Goal: Complete application form

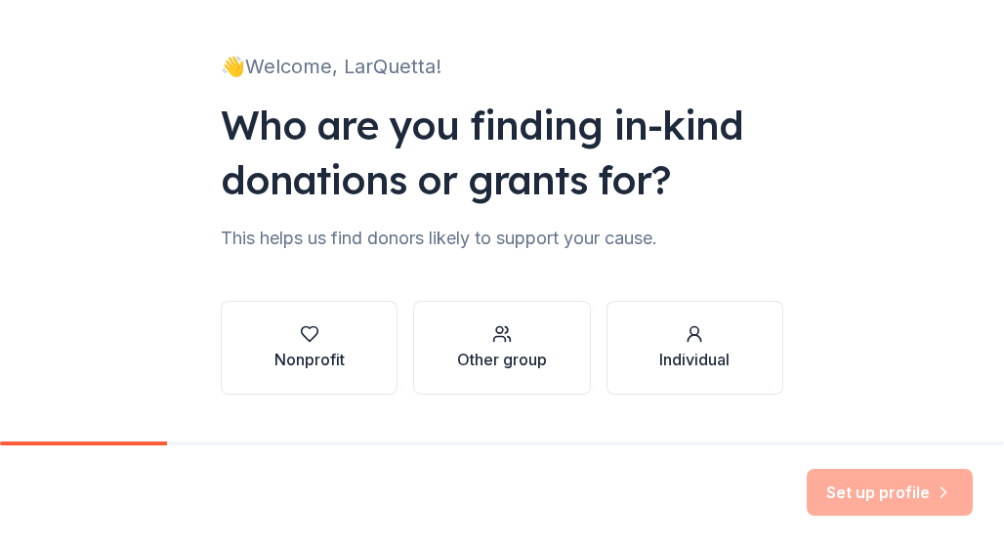
scroll to position [151, 0]
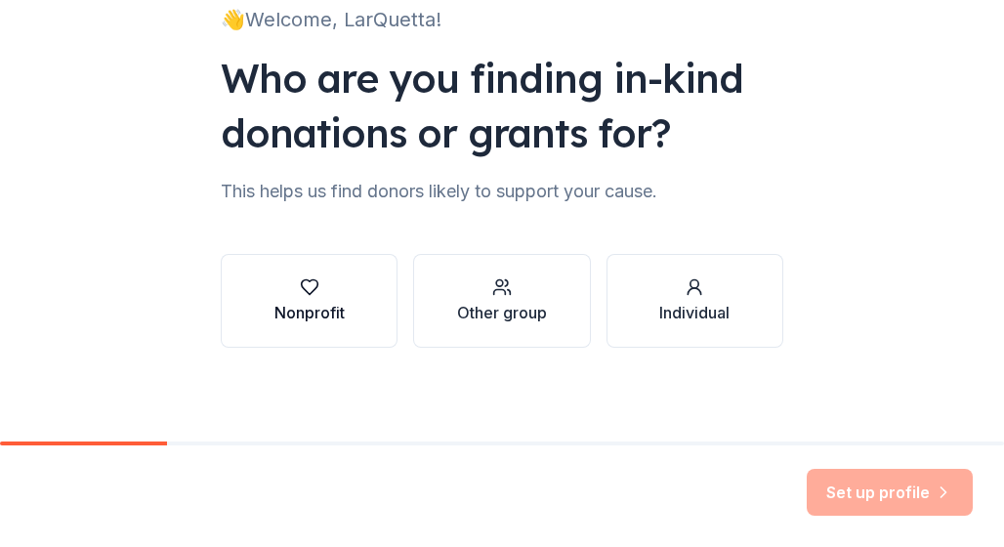
click at [316, 313] on div "Nonprofit" at bounding box center [309, 312] width 70 height 23
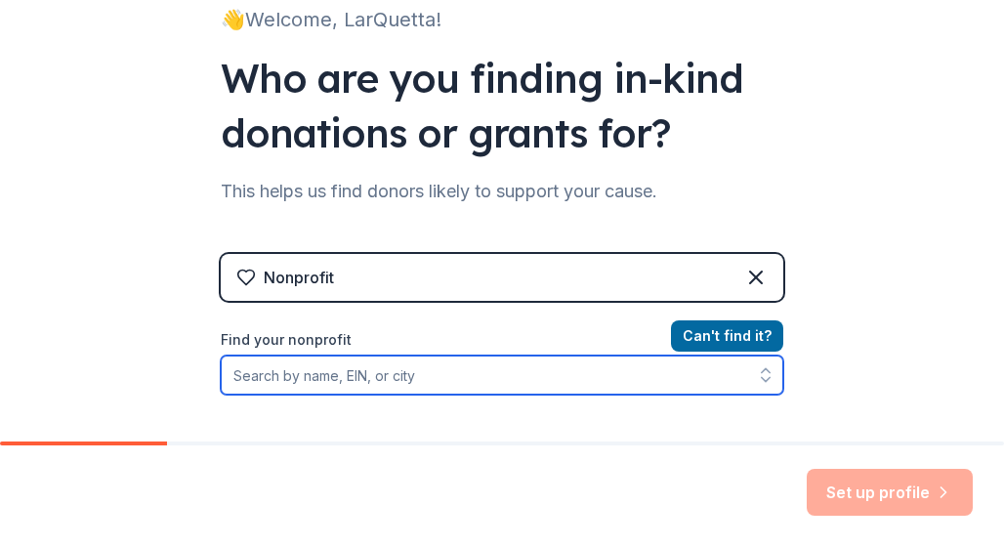
click at [279, 378] on input "Find your nonprofit" at bounding box center [502, 374] width 562 height 39
type input "comb"
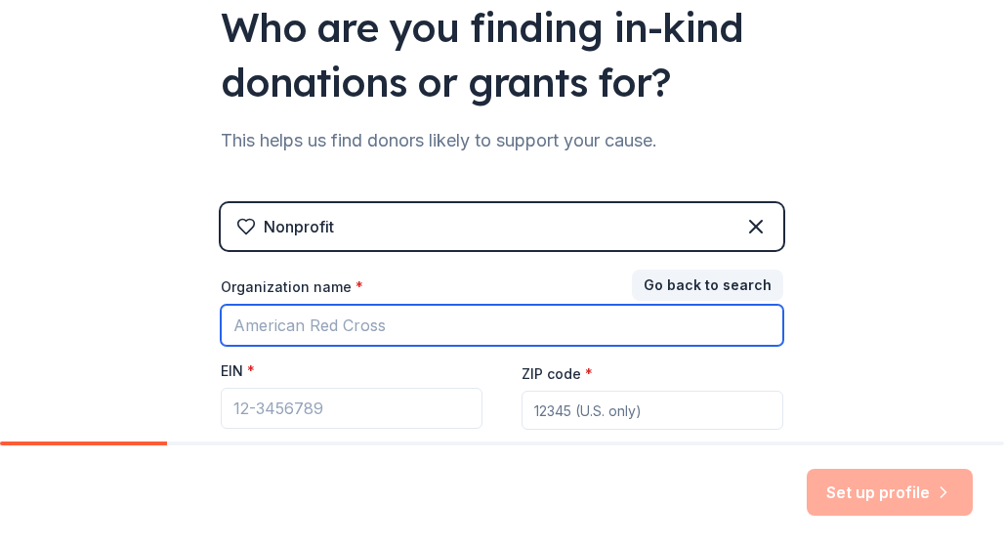
click at [391, 321] on input "Organization name *" at bounding box center [502, 325] width 562 height 41
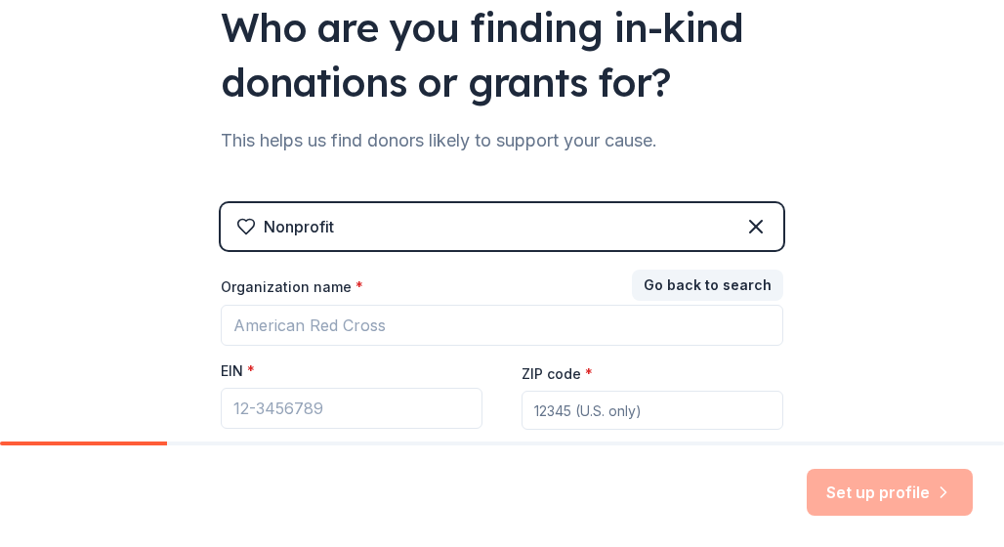
click at [414, 251] on div "Nonprofit Go back to search Organization name * EIN * ZIP code * Don ' t have a…" at bounding box center [502, 355] width 562 height 305
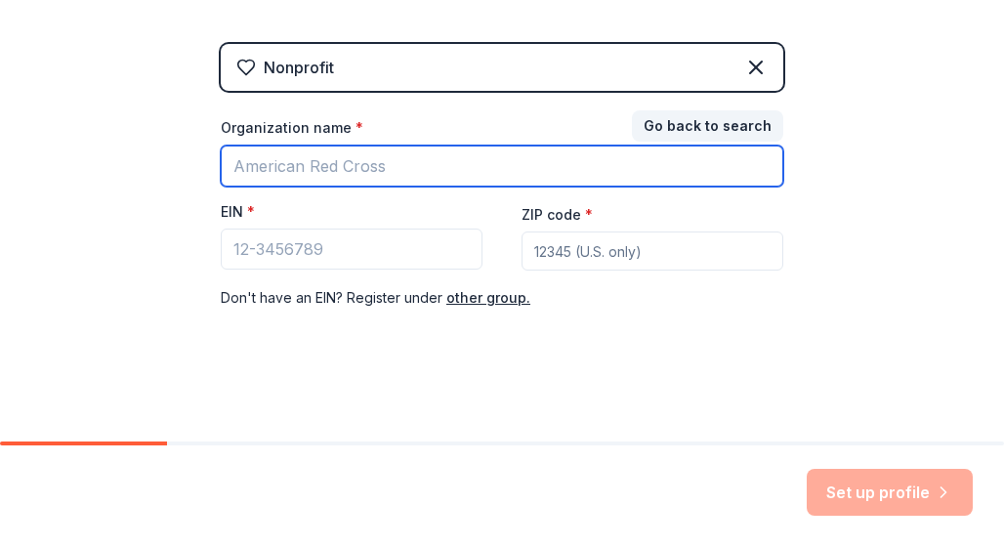
click at [305, 171] on input "Organization name *" at bounding box center [502, 165] width 562 height 41
click at [305, 173] on input "Organization name *" at bounding box center [502, 165] width 562 height 41
drag, startPoint x: 523, startPoint y: 177, endPoint x: 351, endPoint y: 165, distance: 172.2
click at [351, 165] on input "Organization name *" at bounding box center [502, 165] width 562 height 41
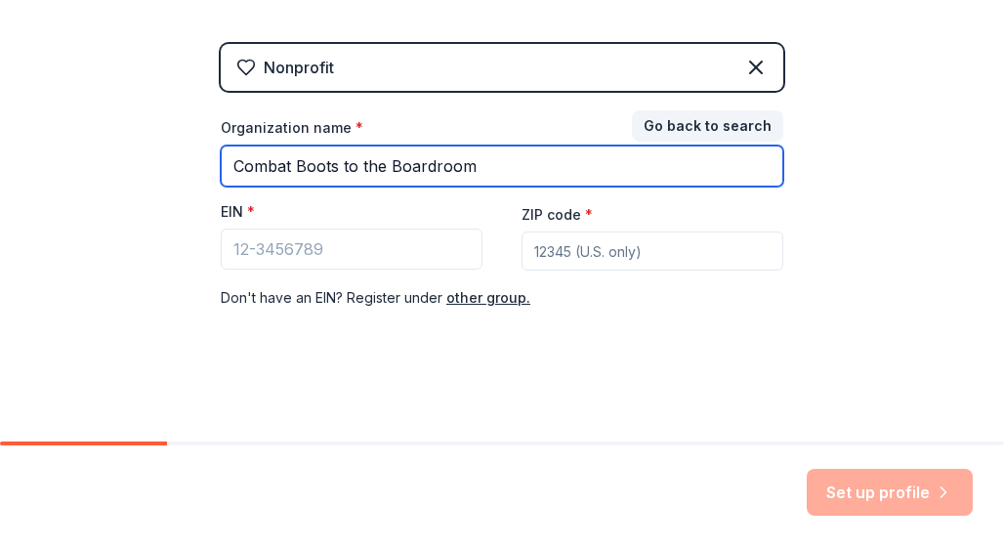
type input "Combat Boots to the Boardroom"
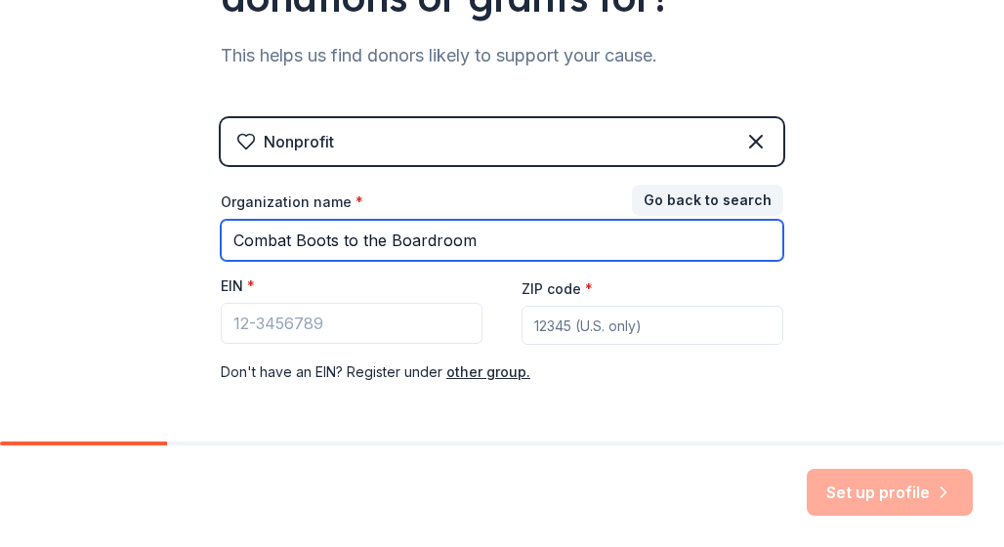
scroll to position [0, 0]
